Goal: Information Seeking & Learning: Learn about a topic

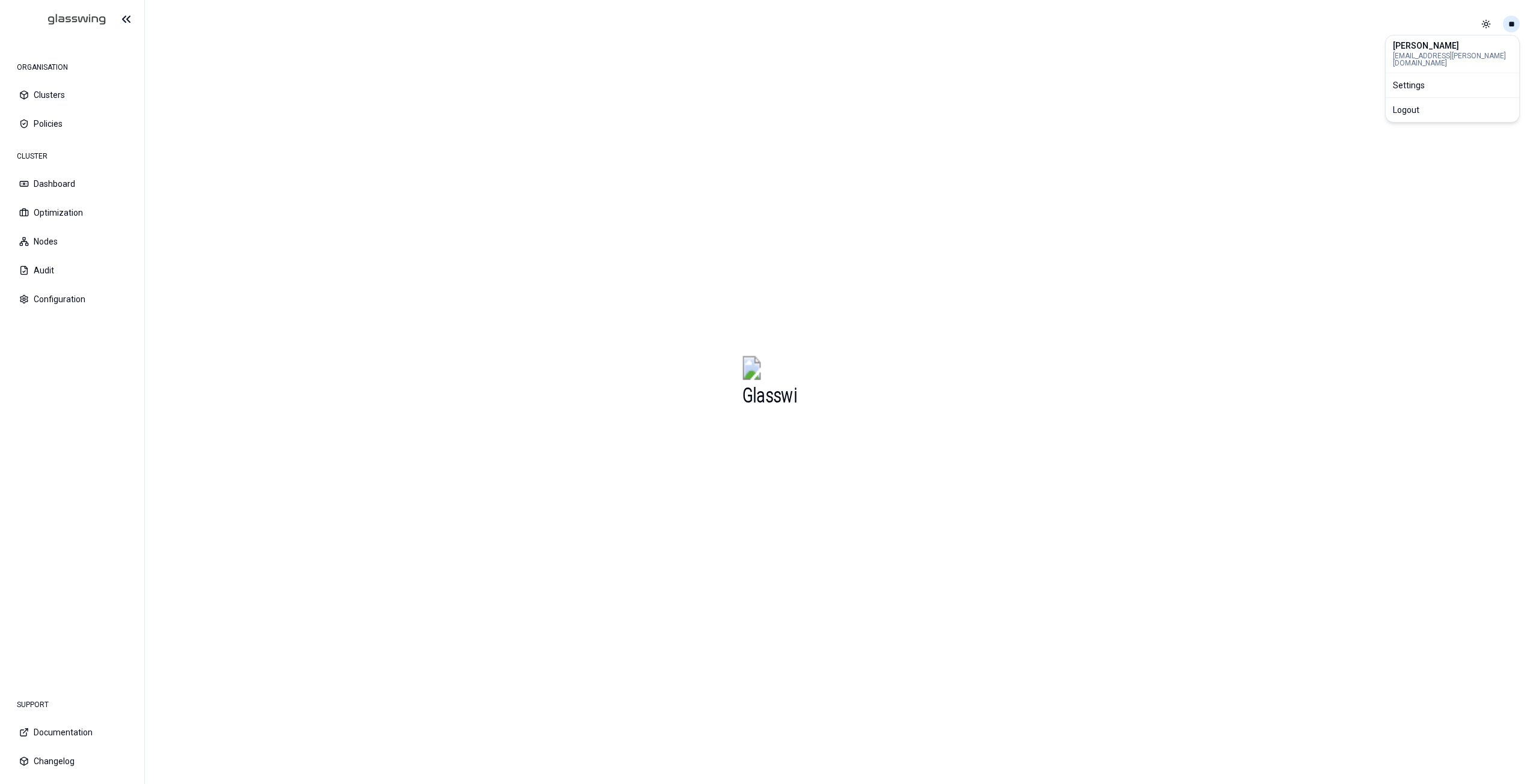
click at [1516, 26] on html "ORGANISATION Clusters Policies CLUSTER Dashboard Optimization Nodes Audit Confi…" at bounding box center [770, 392] width 1539 height 784
click at [1457, 100] on div "Logout" at bounding box center [1452, 110] width 128 height 19
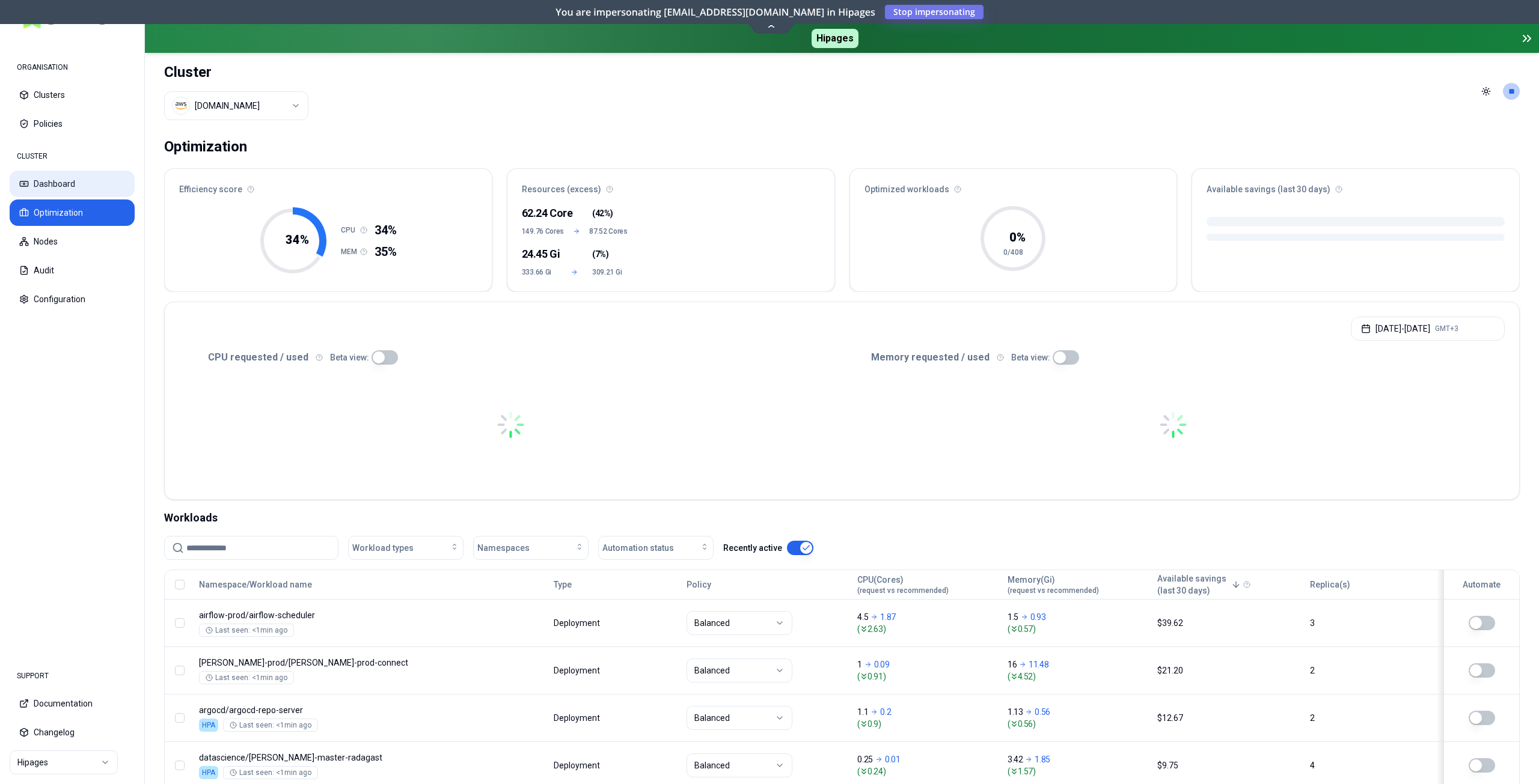
click at [60, 184] on button "Dashboard" at bounding box center [72, 184] width 125 height 26
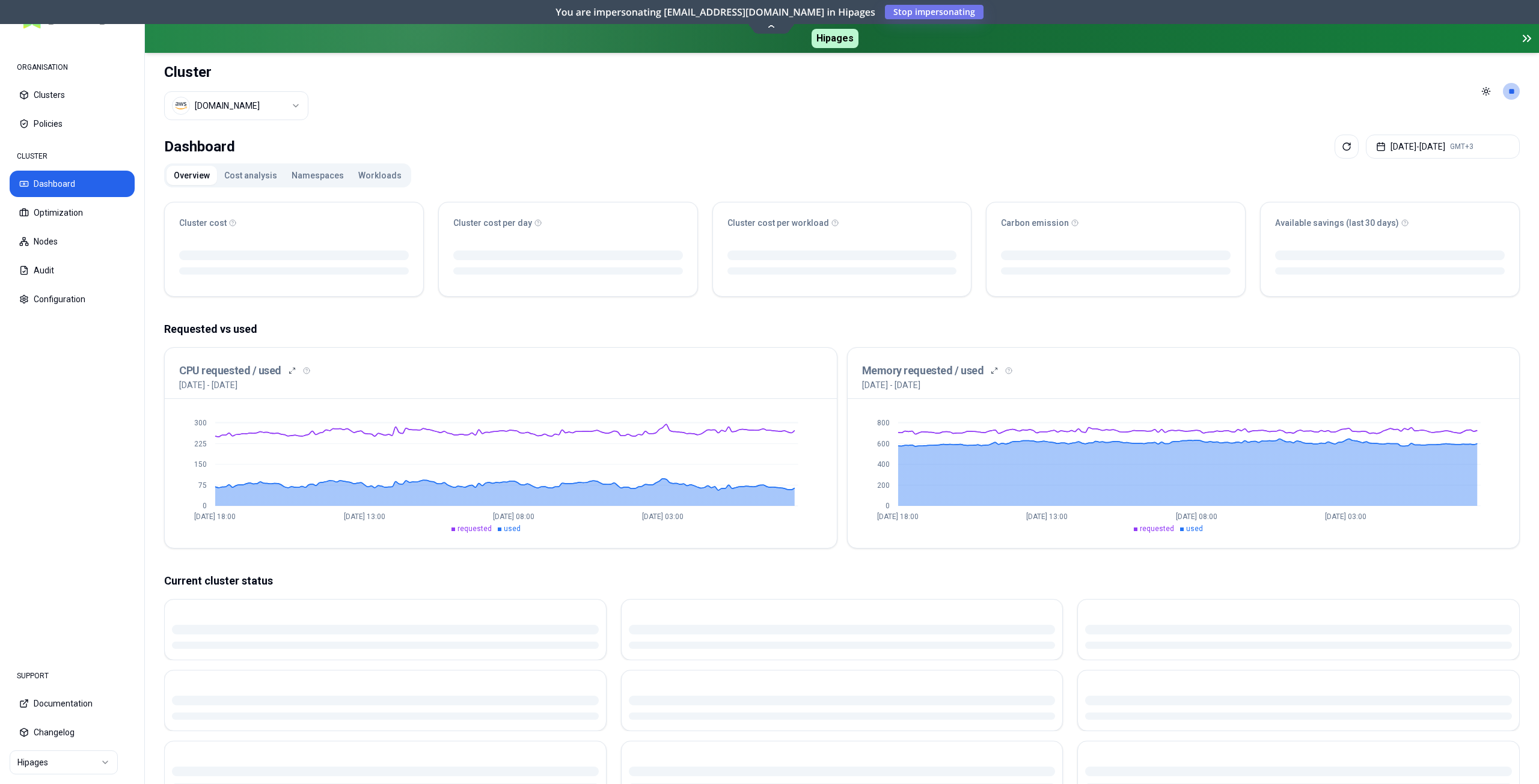
click at [367, 172] on button "Workloads" at bounding box center [379, 175] width 58 height 19
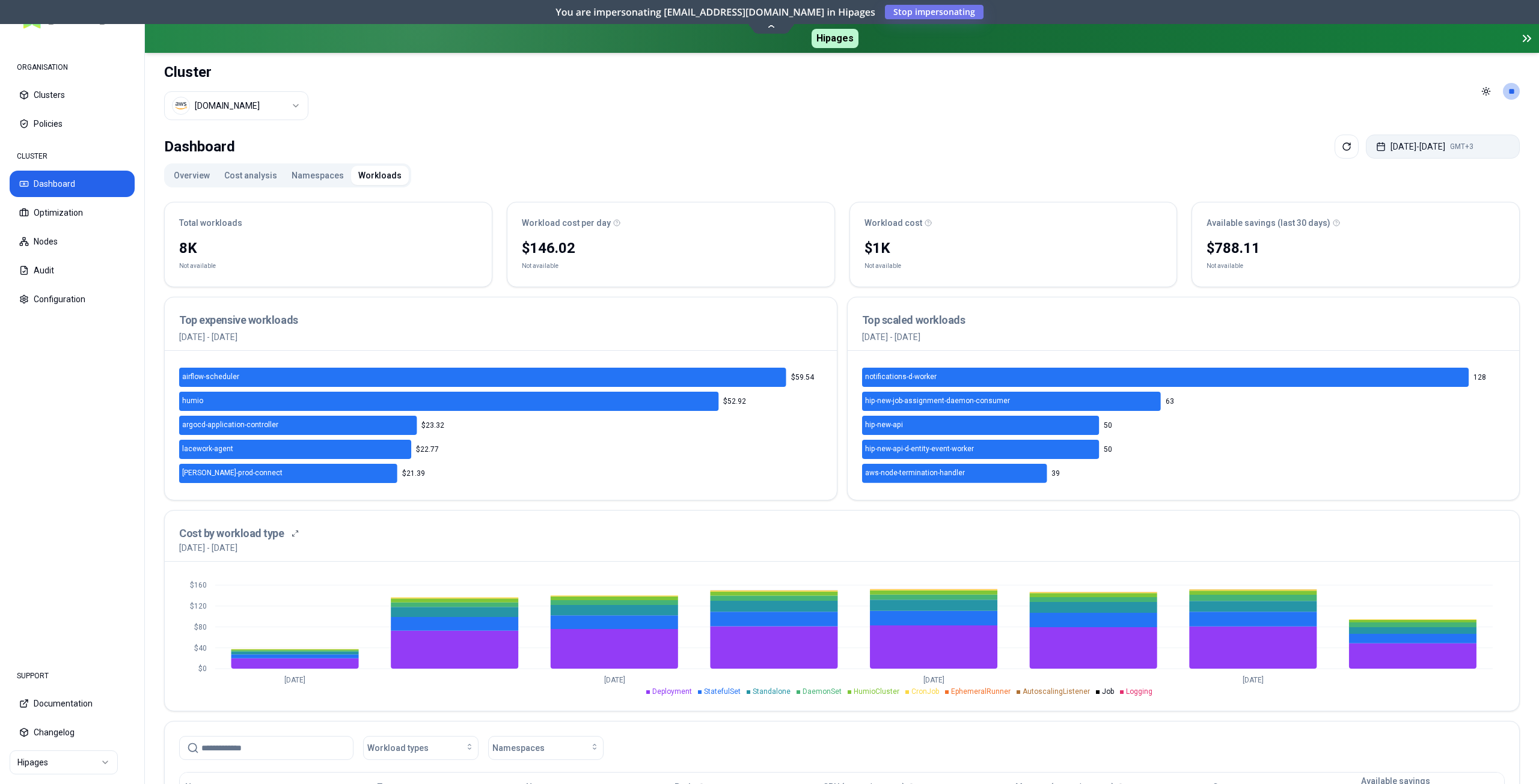
click at [1379, 146] on button "[DATE] - [DATE] GMT+3" at bounding box center [1442, 146] width 154 height 24
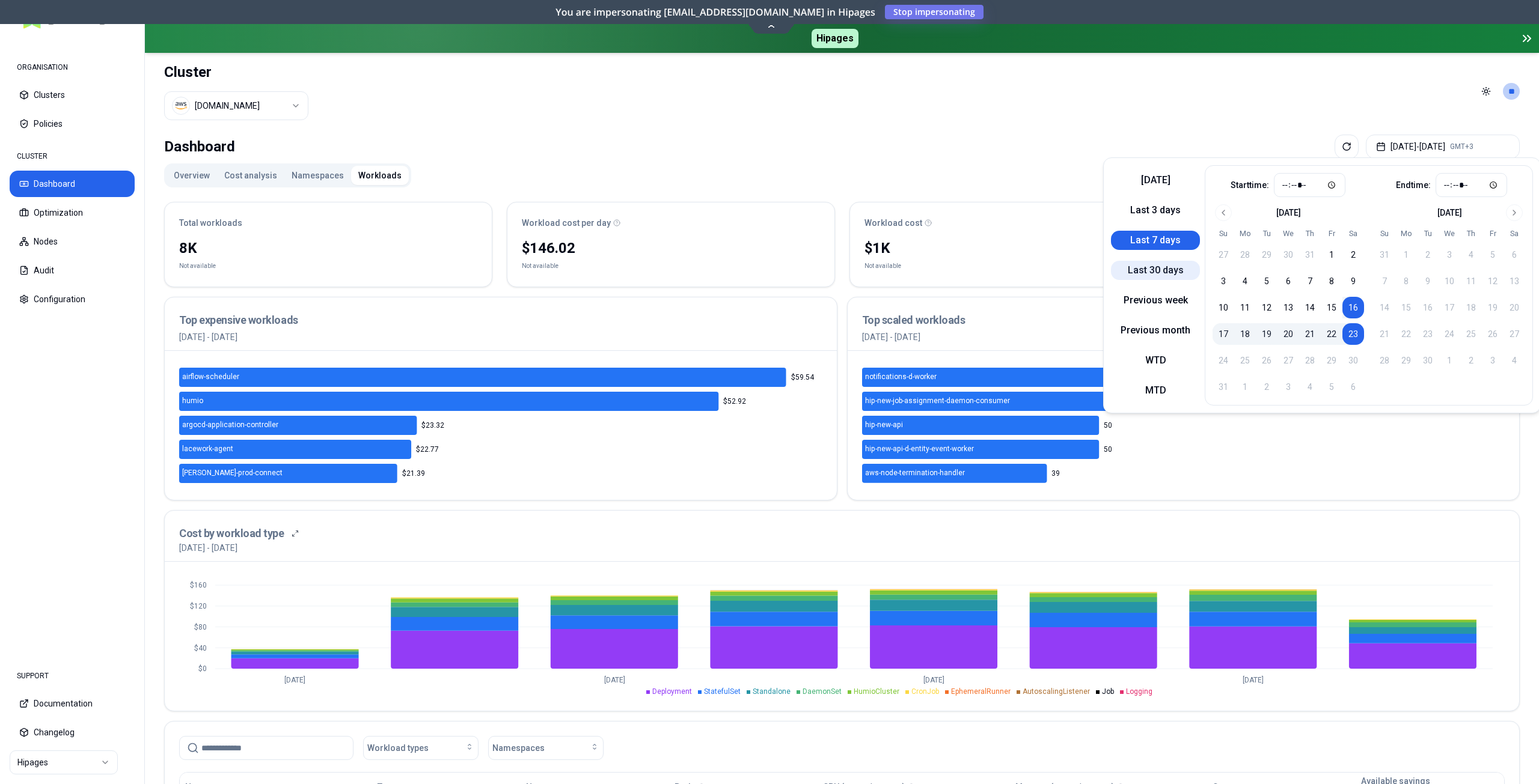
click at [1179, 265] on button "Last 30 days" at bounding box center [1155, 270] width 89 height 19
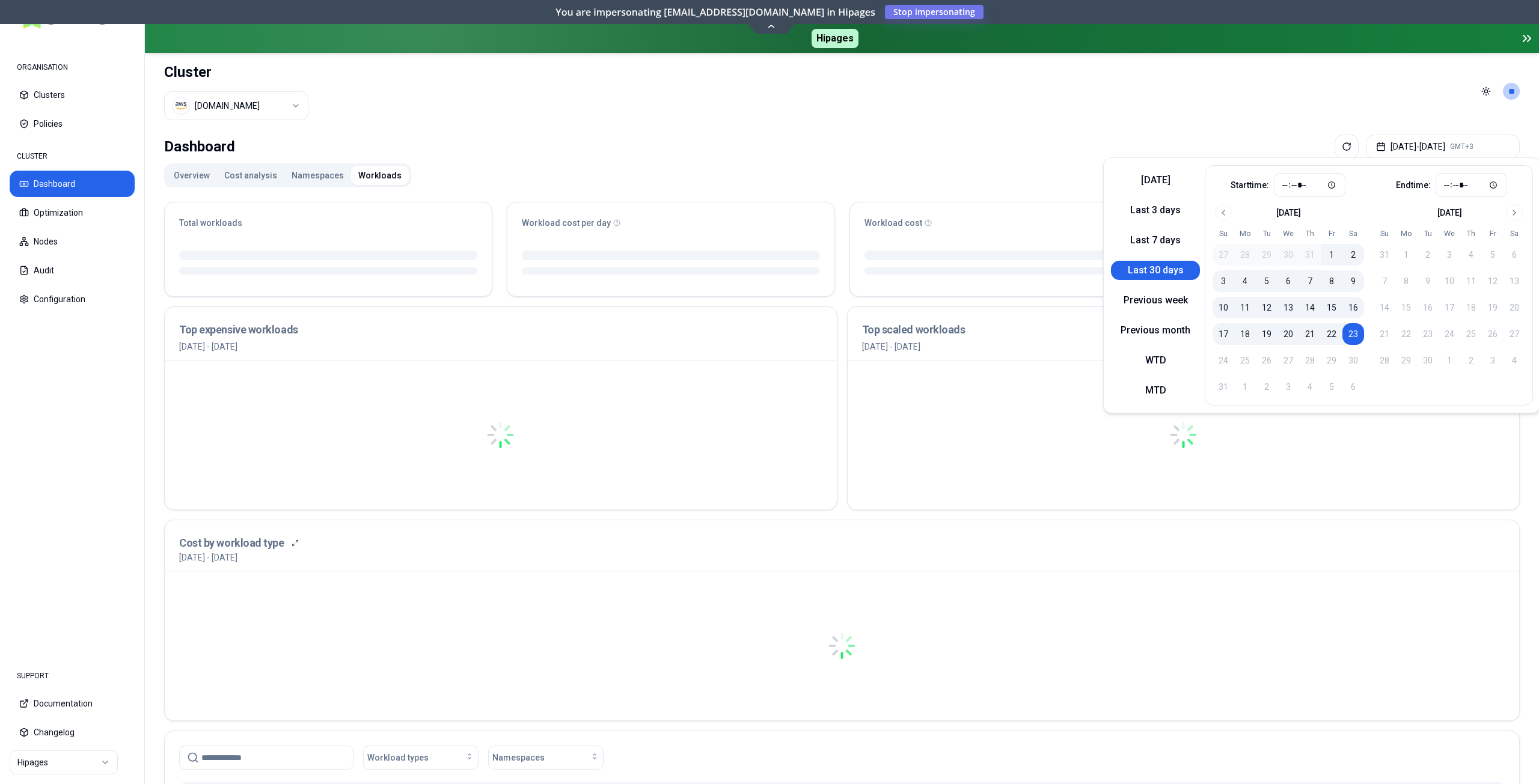
click at [983, 166] on div "Overview Cost analysis Namespaces Workloads Total workloads Workload cost per d…" at bounding box center [842, 630] width 1356 height 933
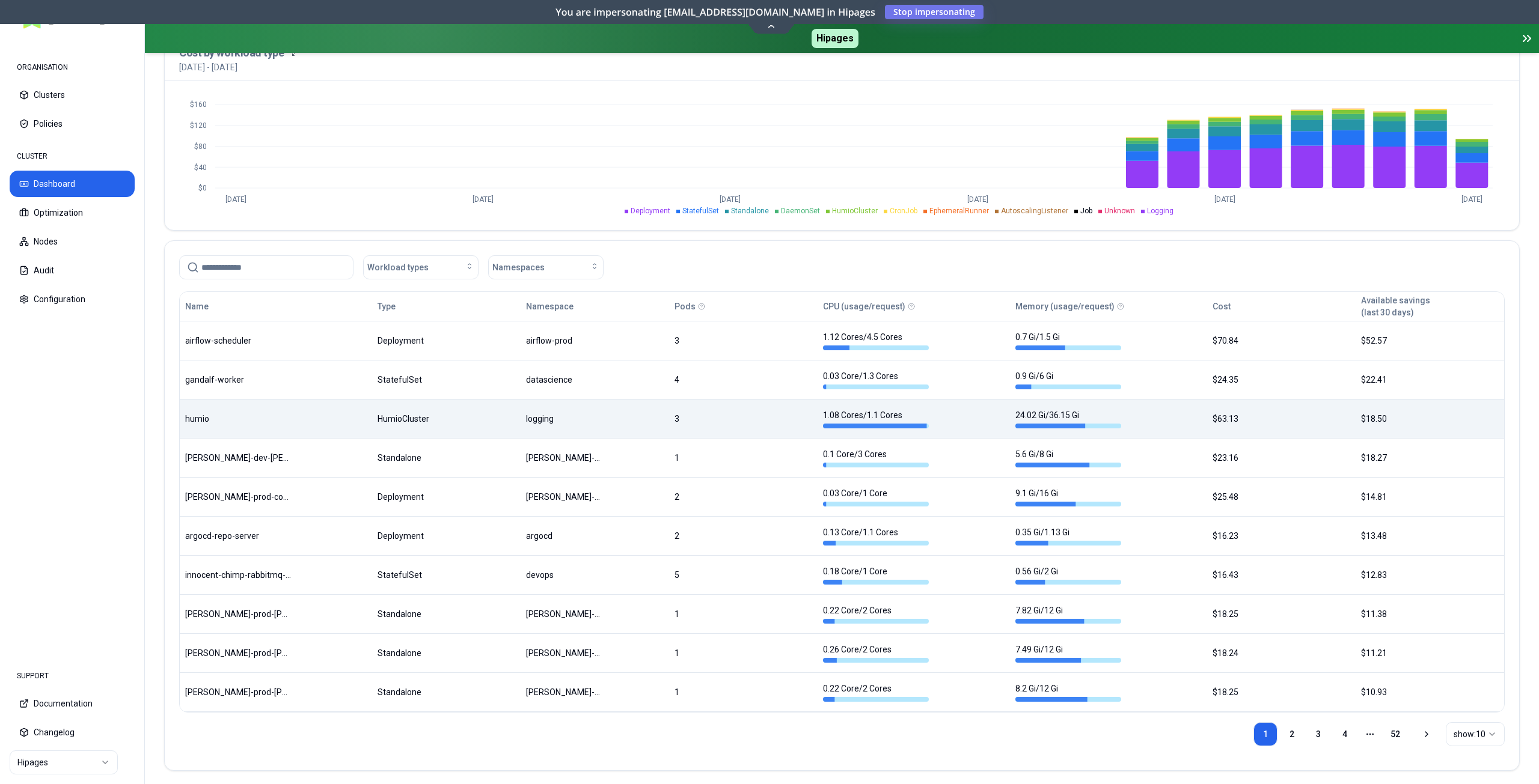
scroll to position [483, 0]
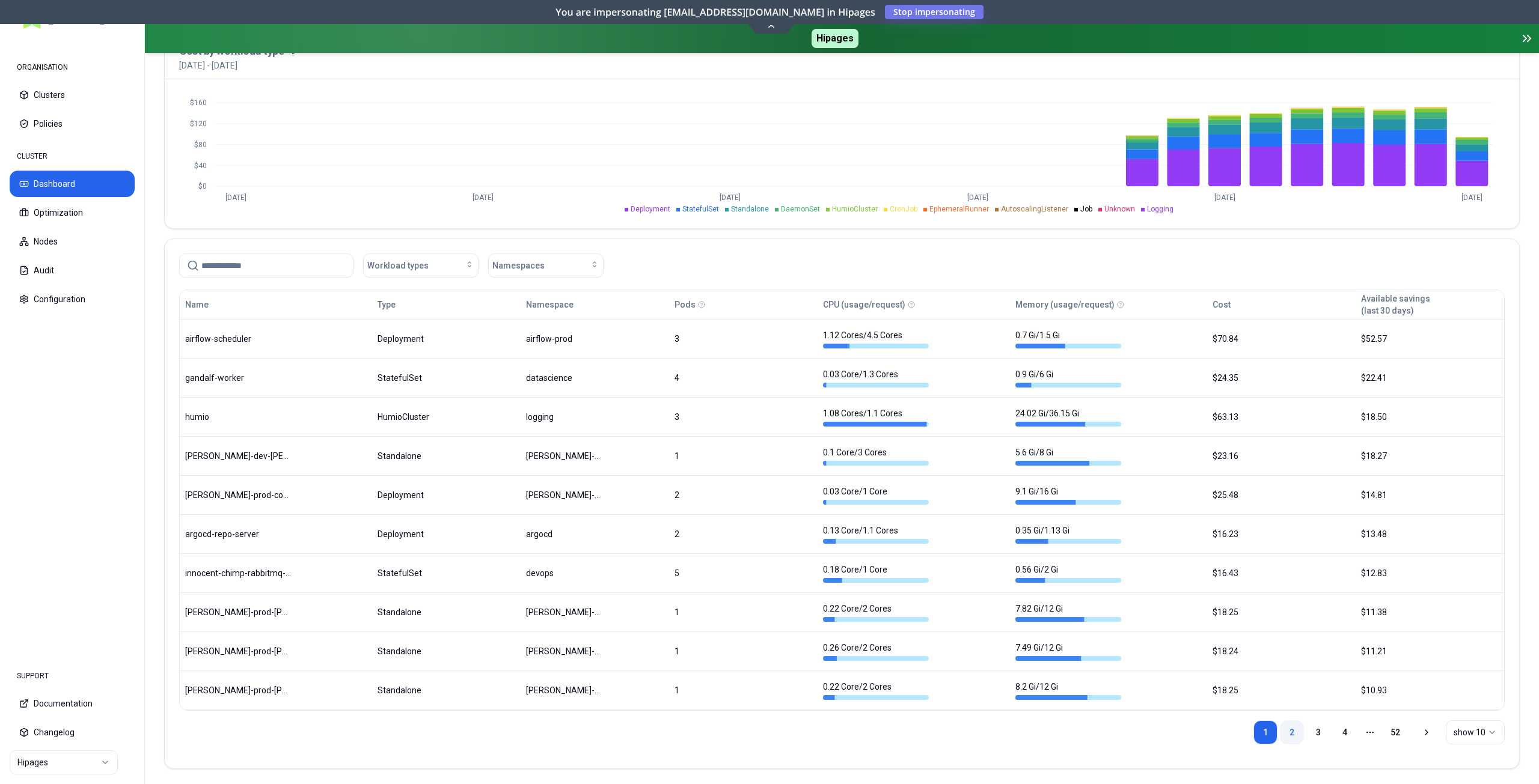
click at [1292, 727] on link "2" at bounding box center [1292, 732] width 24 height 24
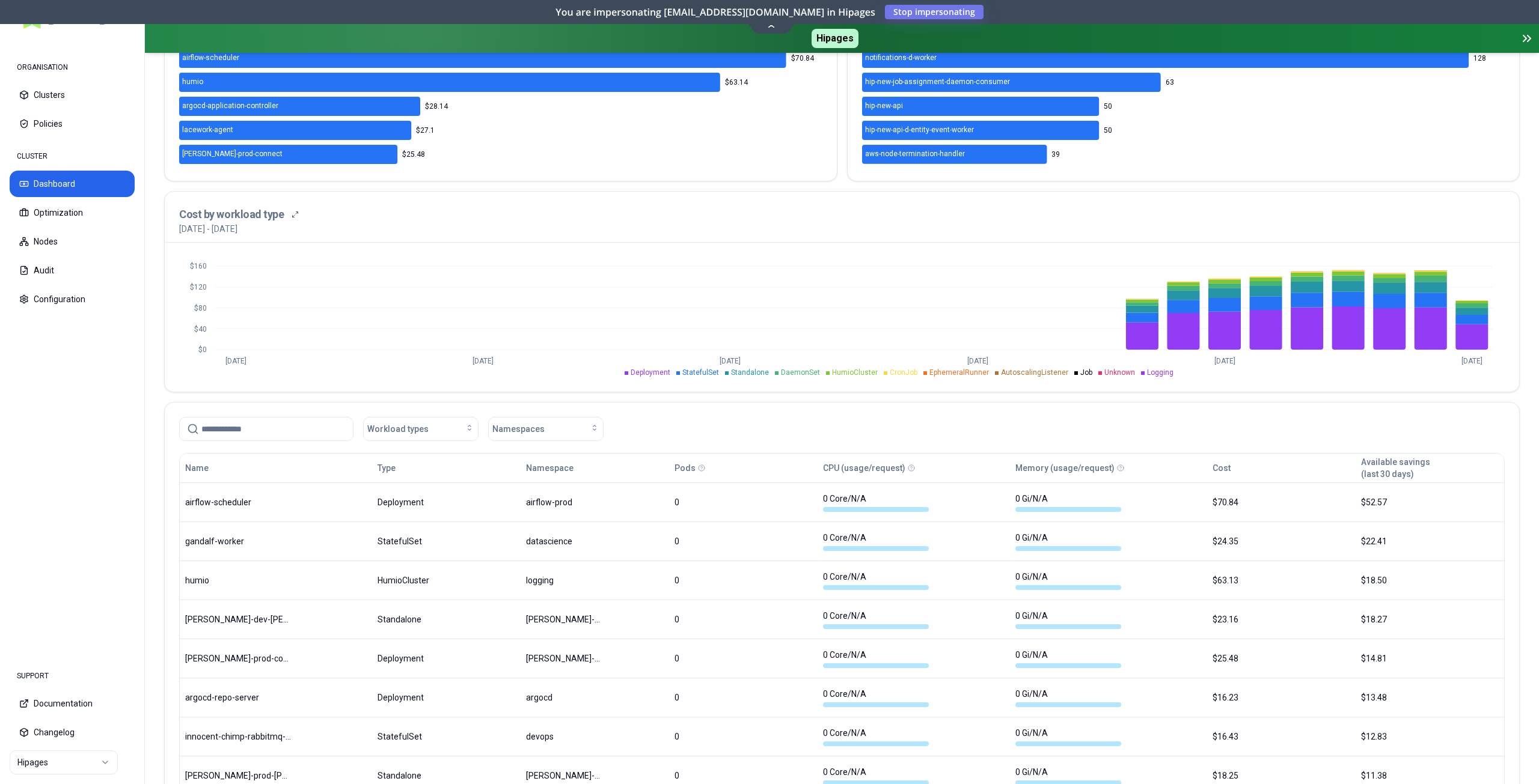
scroll to position [481, 0]
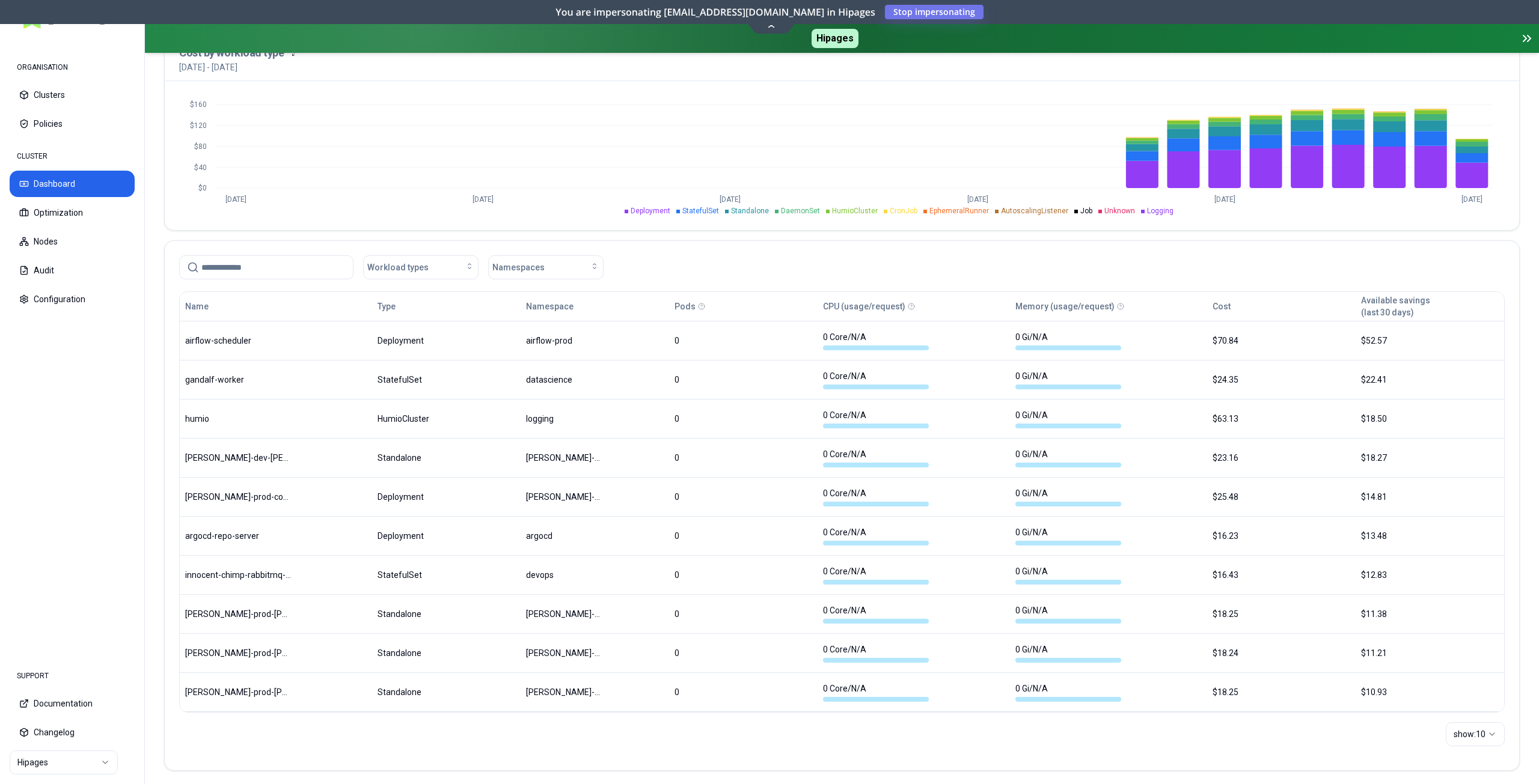
click at [1513, 357] on div "Name Type Namespace Pods CPU (usage/request) Memory (usage/request) Cost Availa…" at bounding box center [842, 529] width 1355 height 481
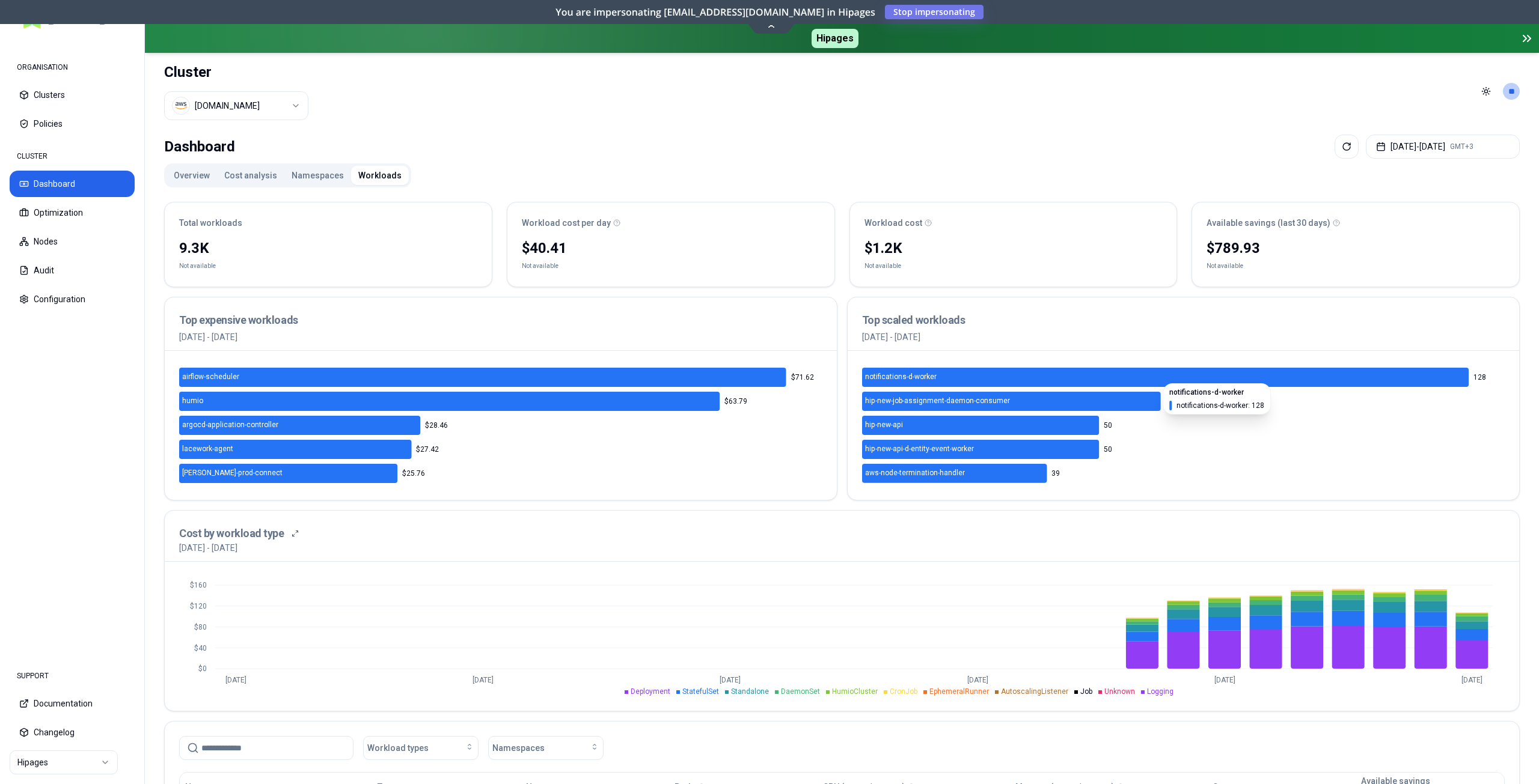
scroll to position [240, 0]
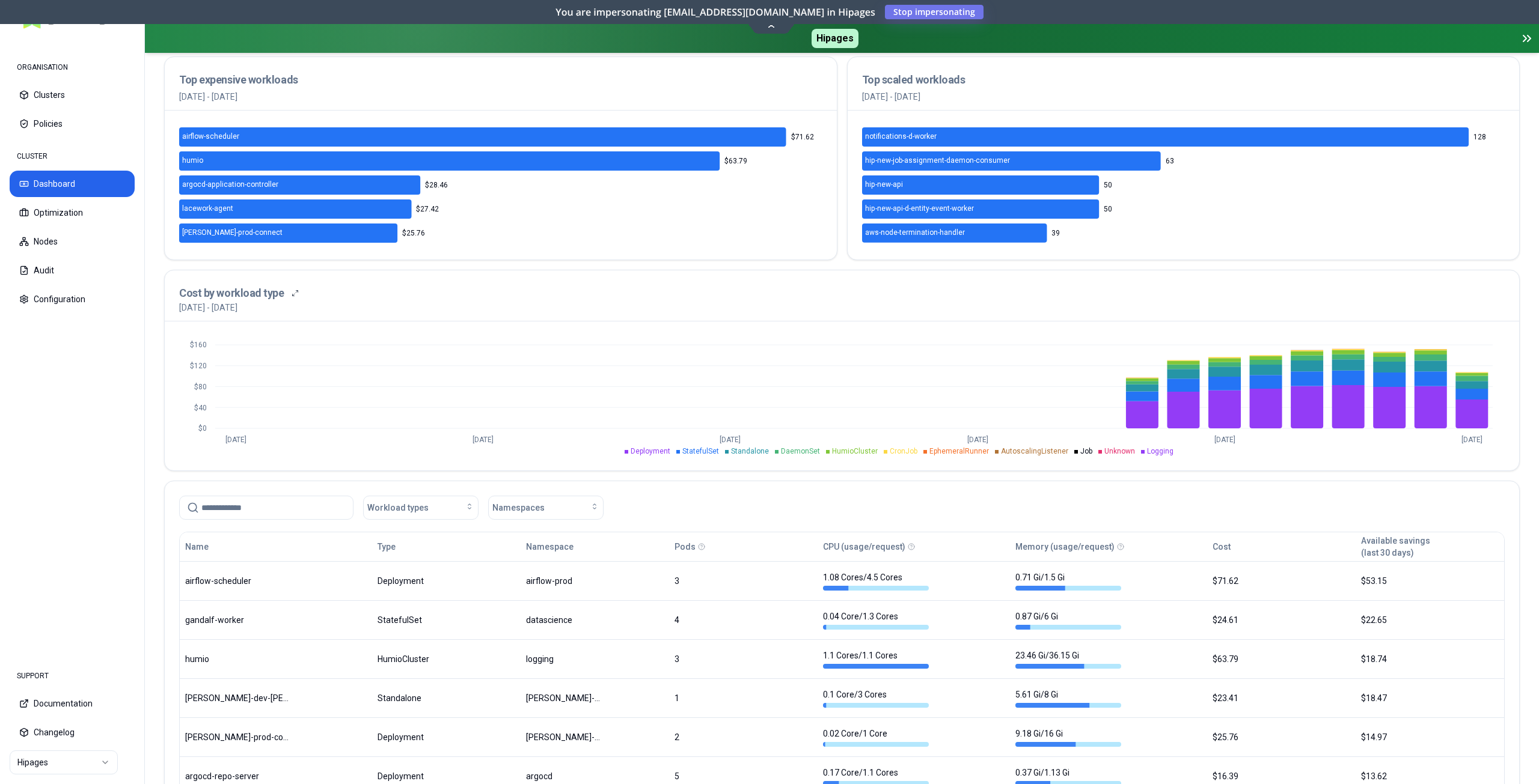
click at [1350, 264] on div "Total workloads 9.3K Not available Workload cost per day $40.41 Not available W…" at bounding box center [842, 481] width 1356 height 1059
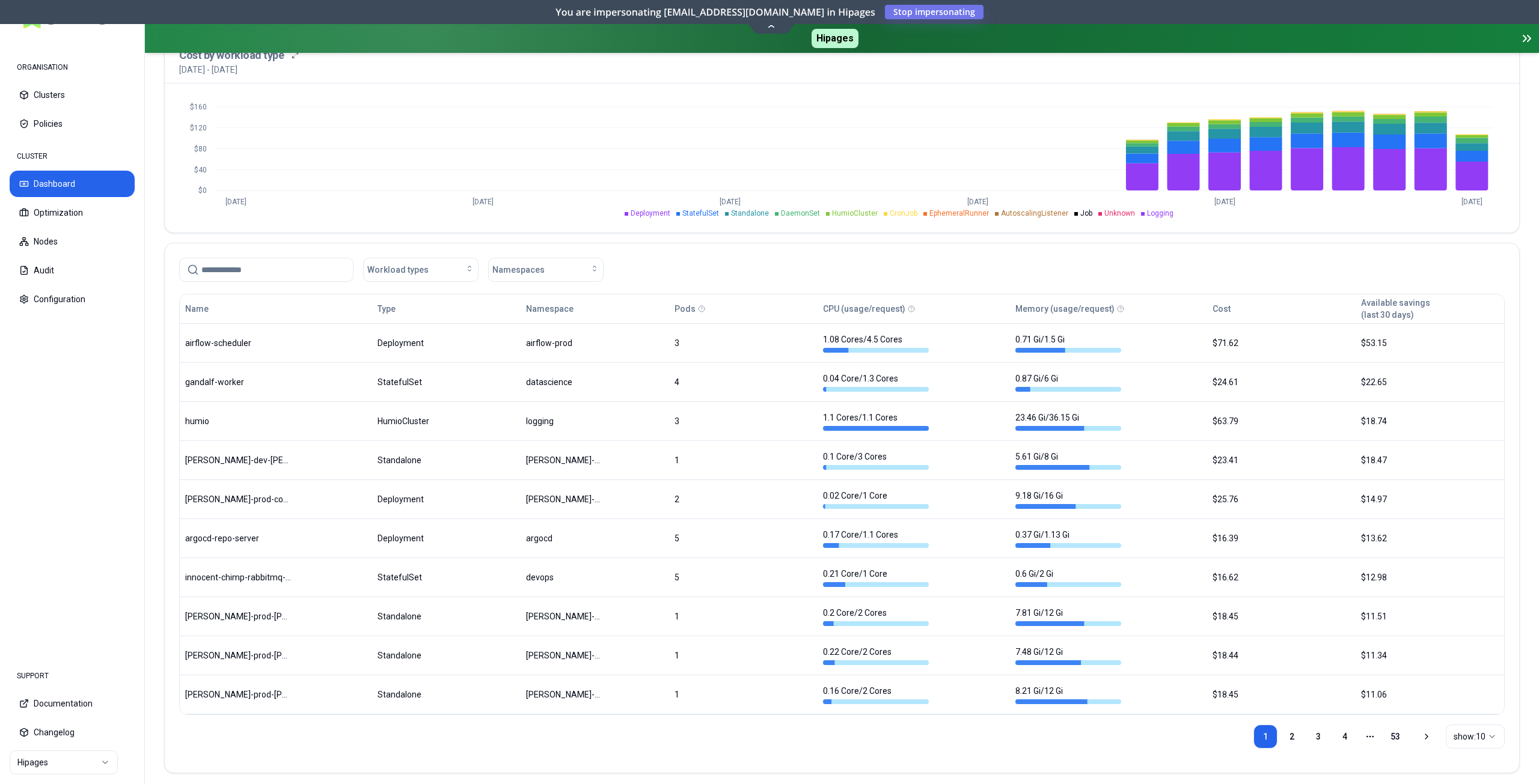
scroll to position [483, 0]
